Goal: Task Accomplishment & Management: Manage account settings

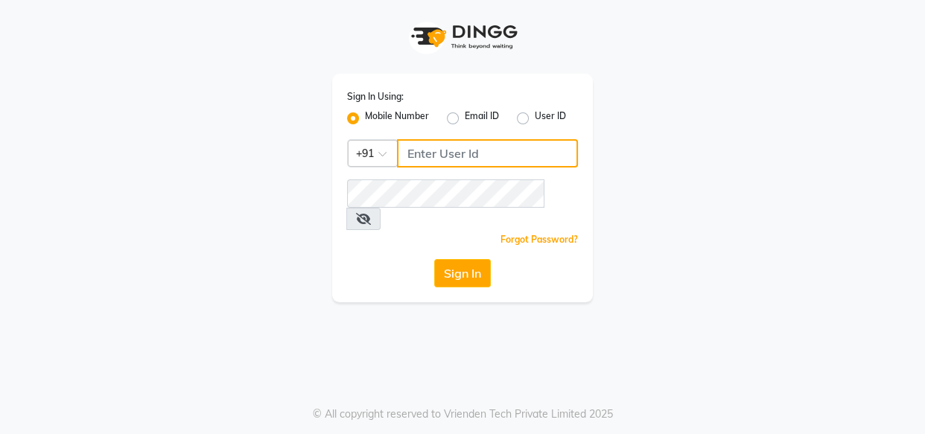
click at [469, 161] on input "Username" at bounding box center [487, 153] width 181 height 28
type input "8080794449"
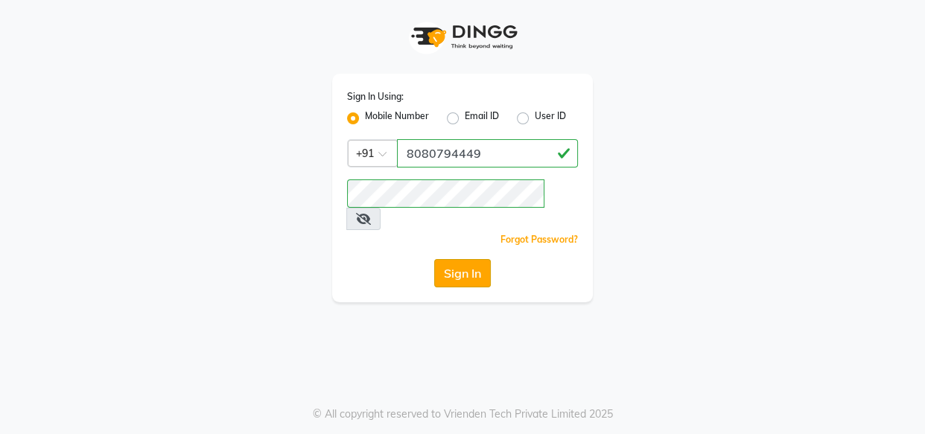
click at [449, 261] on button "Sign In" at bounding box center [462, 273] width 57 height 28
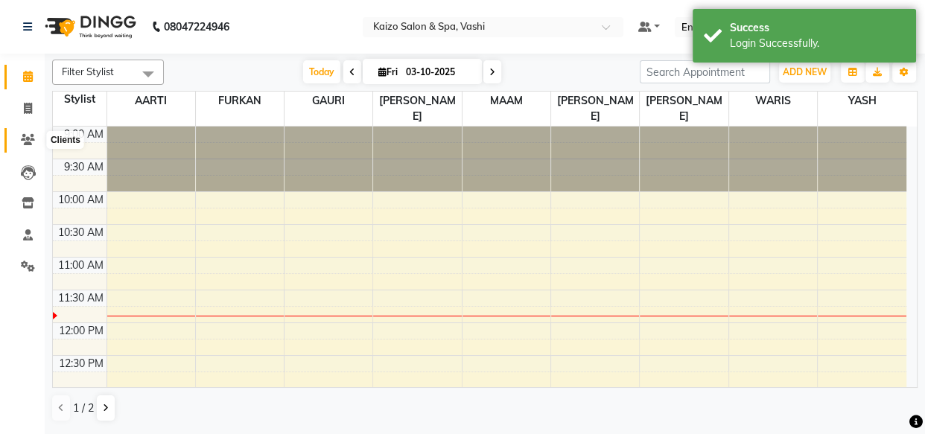
click at [25, 146] on span at bounding box center [28, 140] width 26 height 17
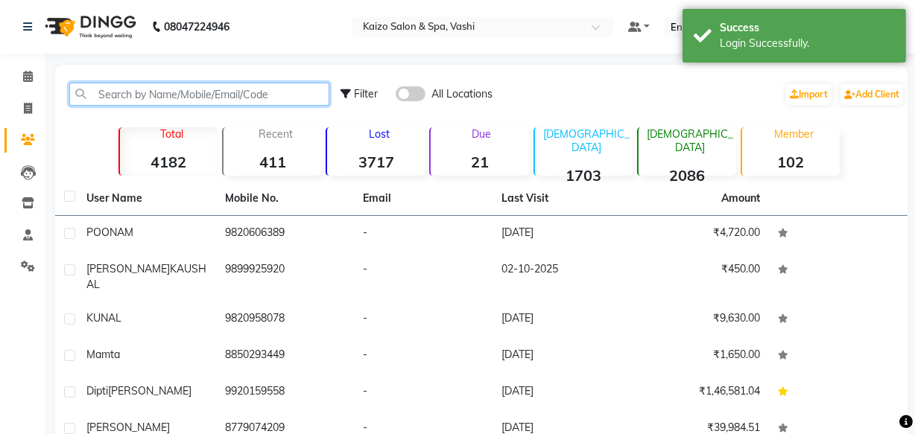
click at [183, 87] on input "text" at bounding box center [199, 94] width 260 height 23
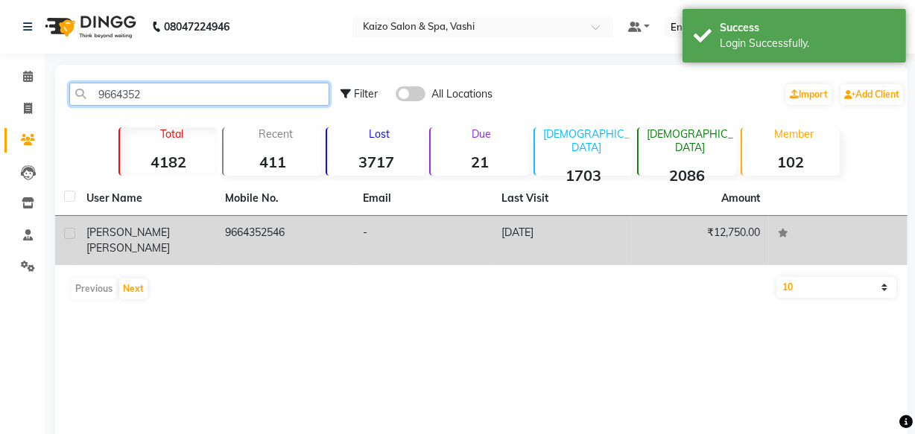
type input "9664352"
click at [209, 230] on td "[PERSON_NAME]" at bounding box center [146, 240] width 139 height 49
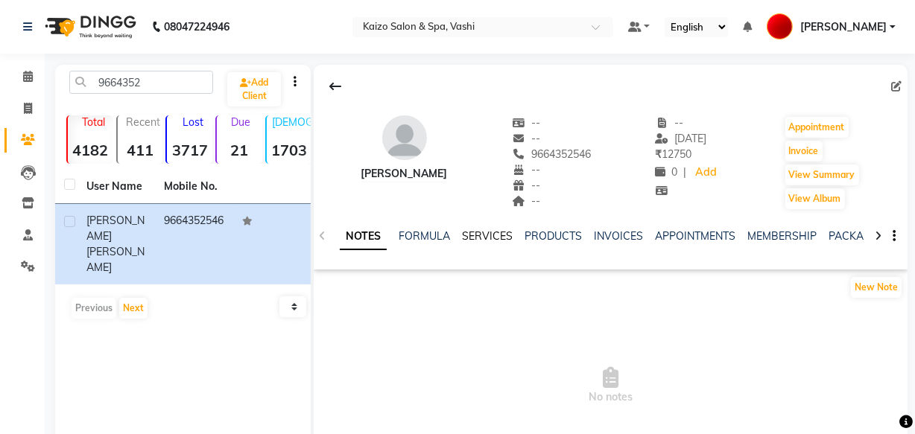
click at [478, 241] on link "SERVICES" at bounding box center [487, 235] width 51 height 13
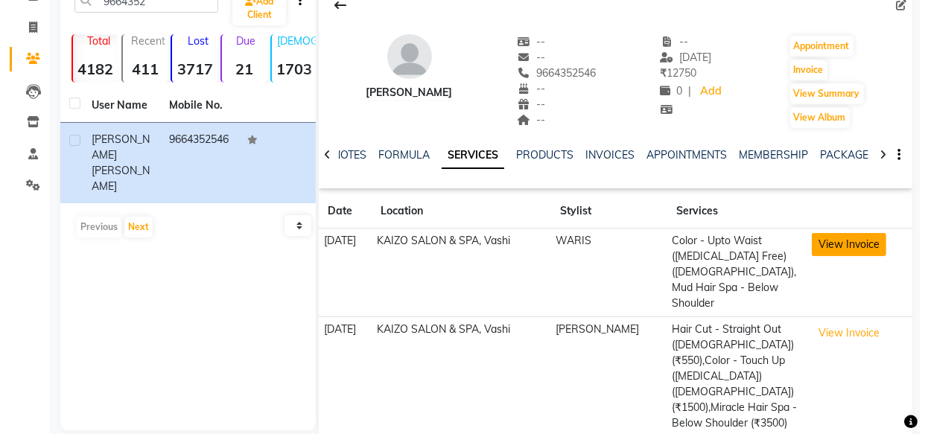
scroll to position [100, 0]
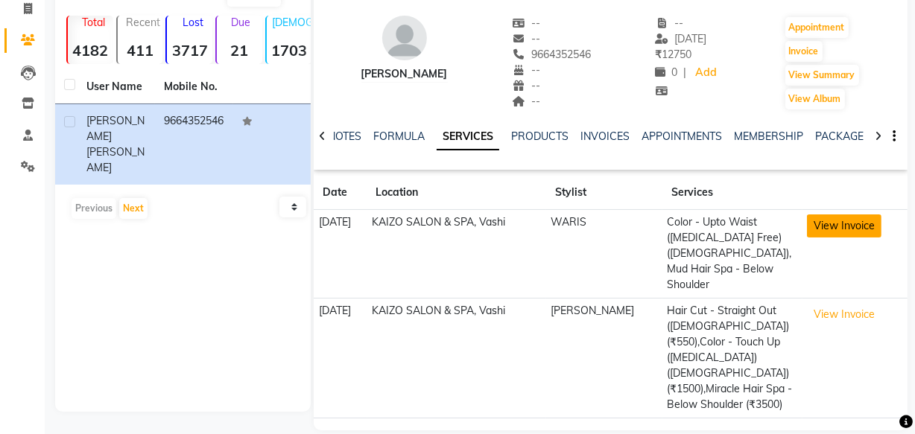
click at [819, 226] on button "View Invoice" at bounding box center [844, 226] width 74 height 23
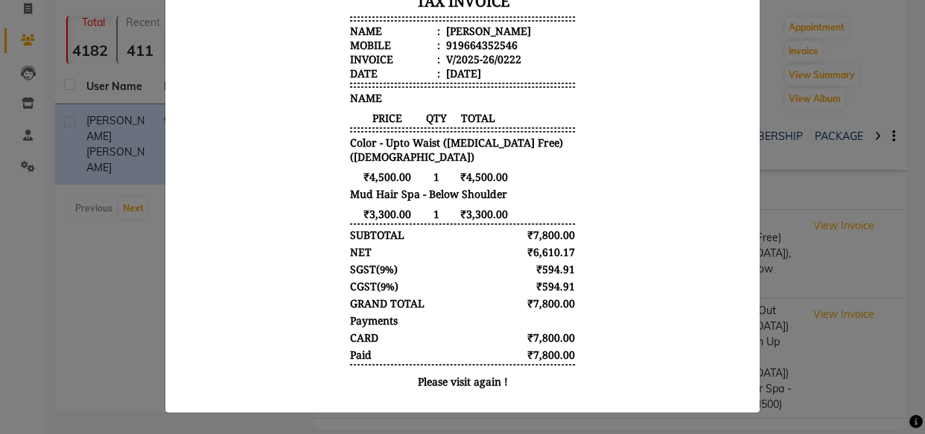
scroll to position [252, 0]
